Goal: Information Seeking & Learning: Learn about a topic

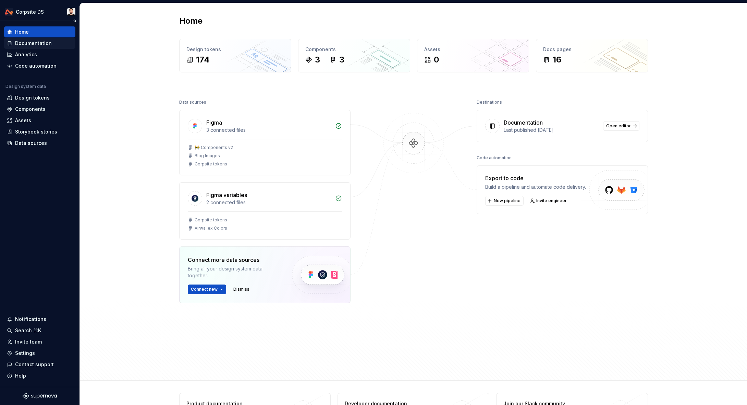
click at [44, 45] on div "Documentation" at bounding box center [33, 43] width 37 height 7
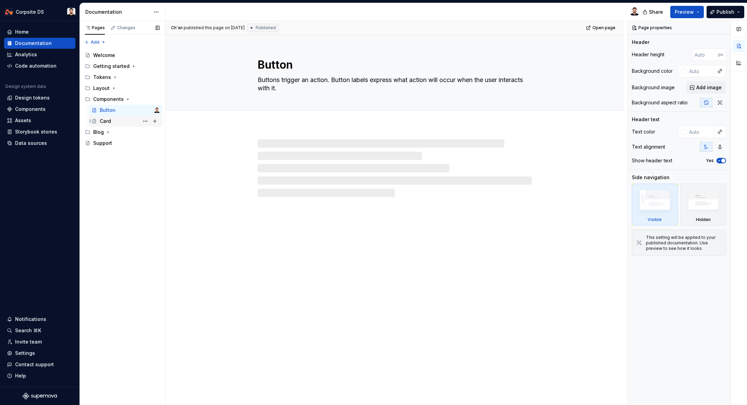
click at [110, 118] on div "Card" at bounding box center [105, 121] width 11 height 7
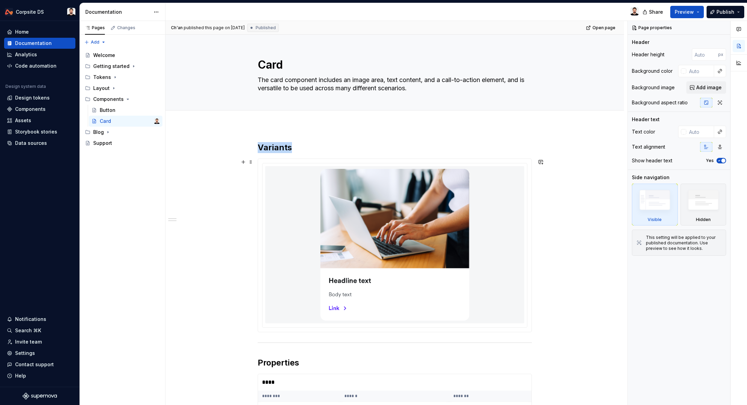
click at [282, 219] on div at bounding box center [394, 244] width 259 height 157
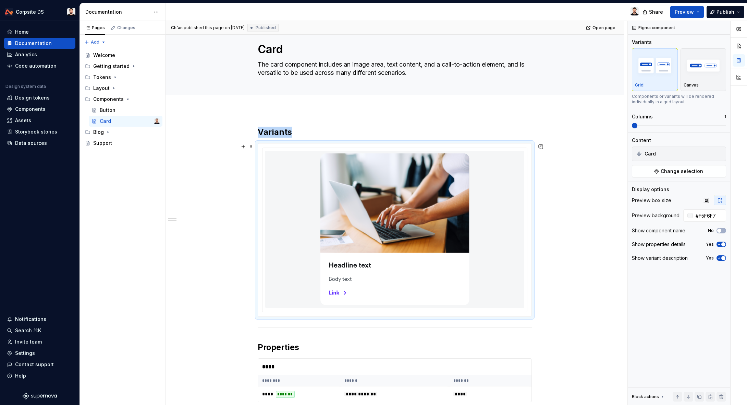
scroll to position [8, 0]
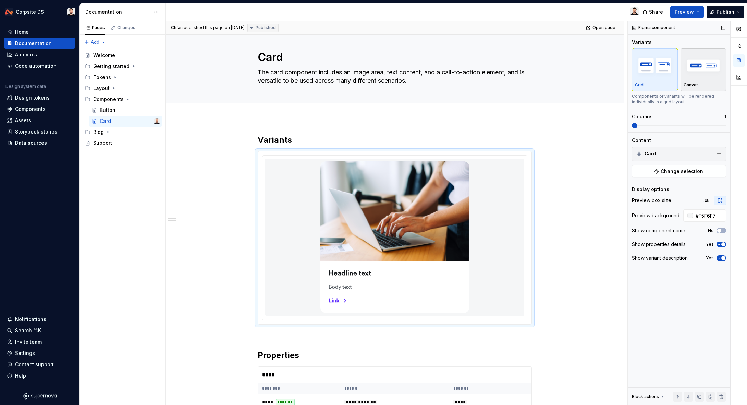
type textarea "*"
